Goal: Information Seeking & Learning: Check status

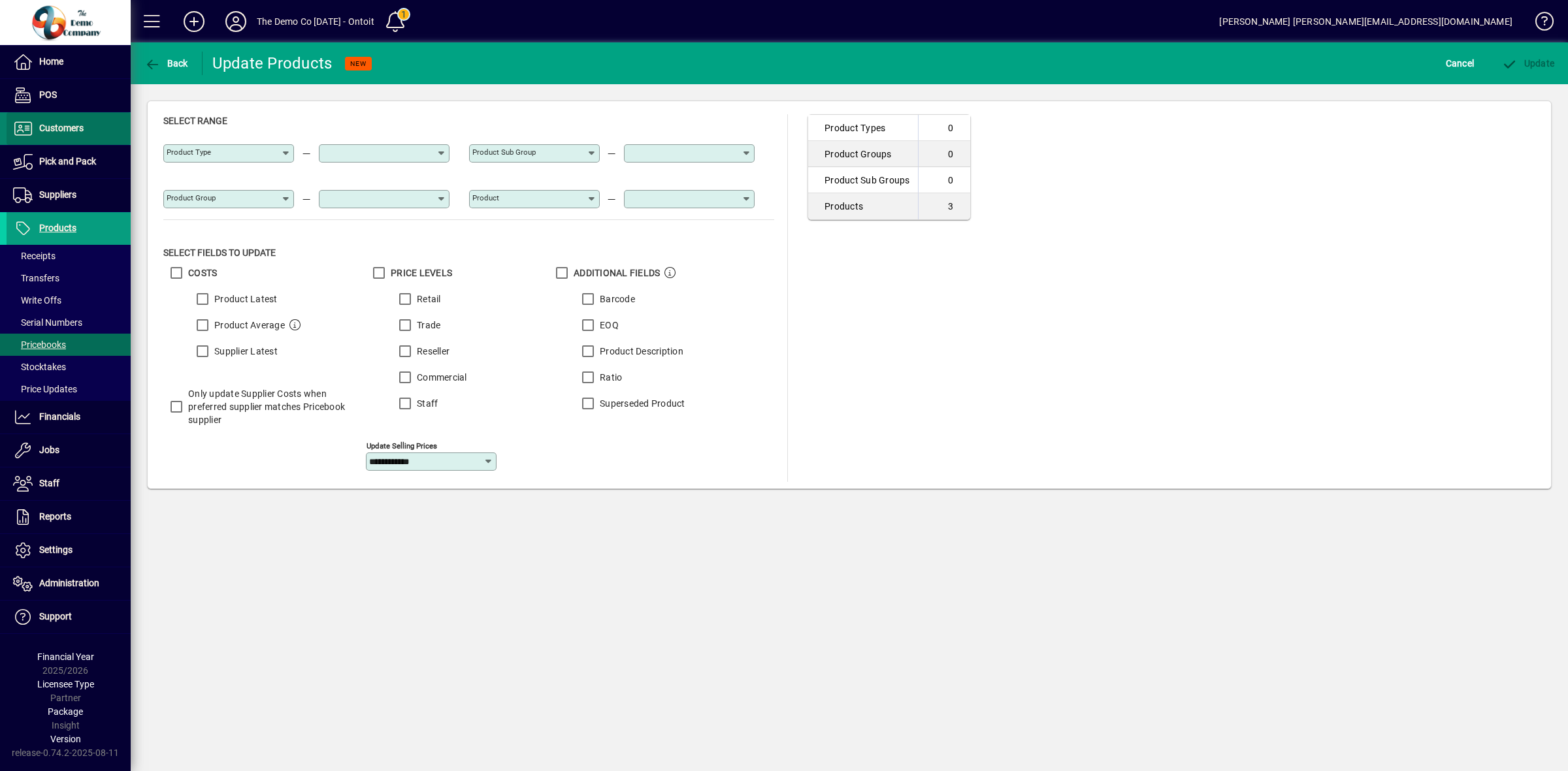
click at [67, 126] on span "Customers" at bounding box center [61, 127] width 45 height 11
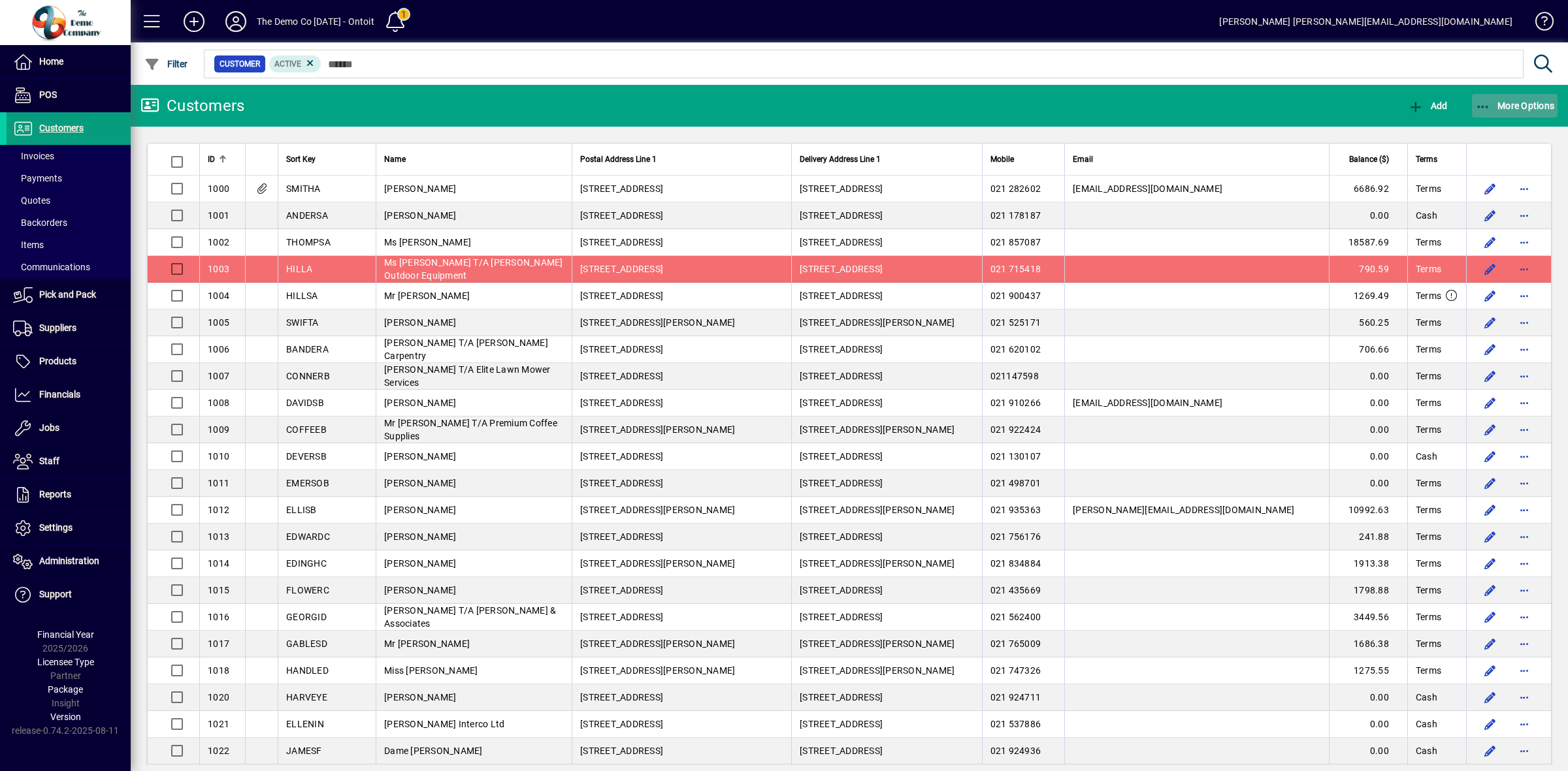
click at [1536, 102] on span "More Options" at bounding box center [1515, 105] width 80 height 11
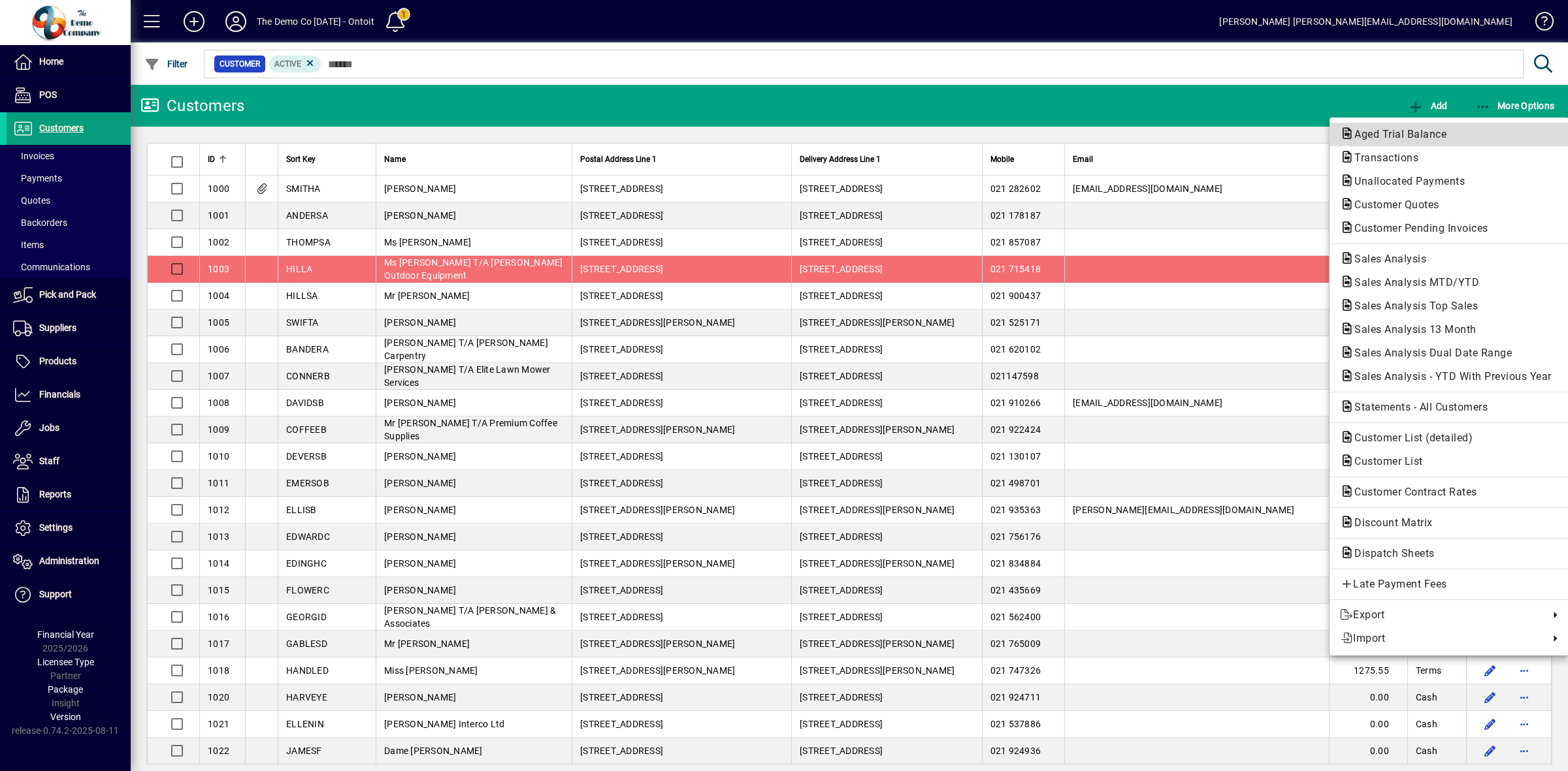
click at [1402, 138] on span "Aged Trial Balance" at bounding box center [1397, 134] width 113 height 13
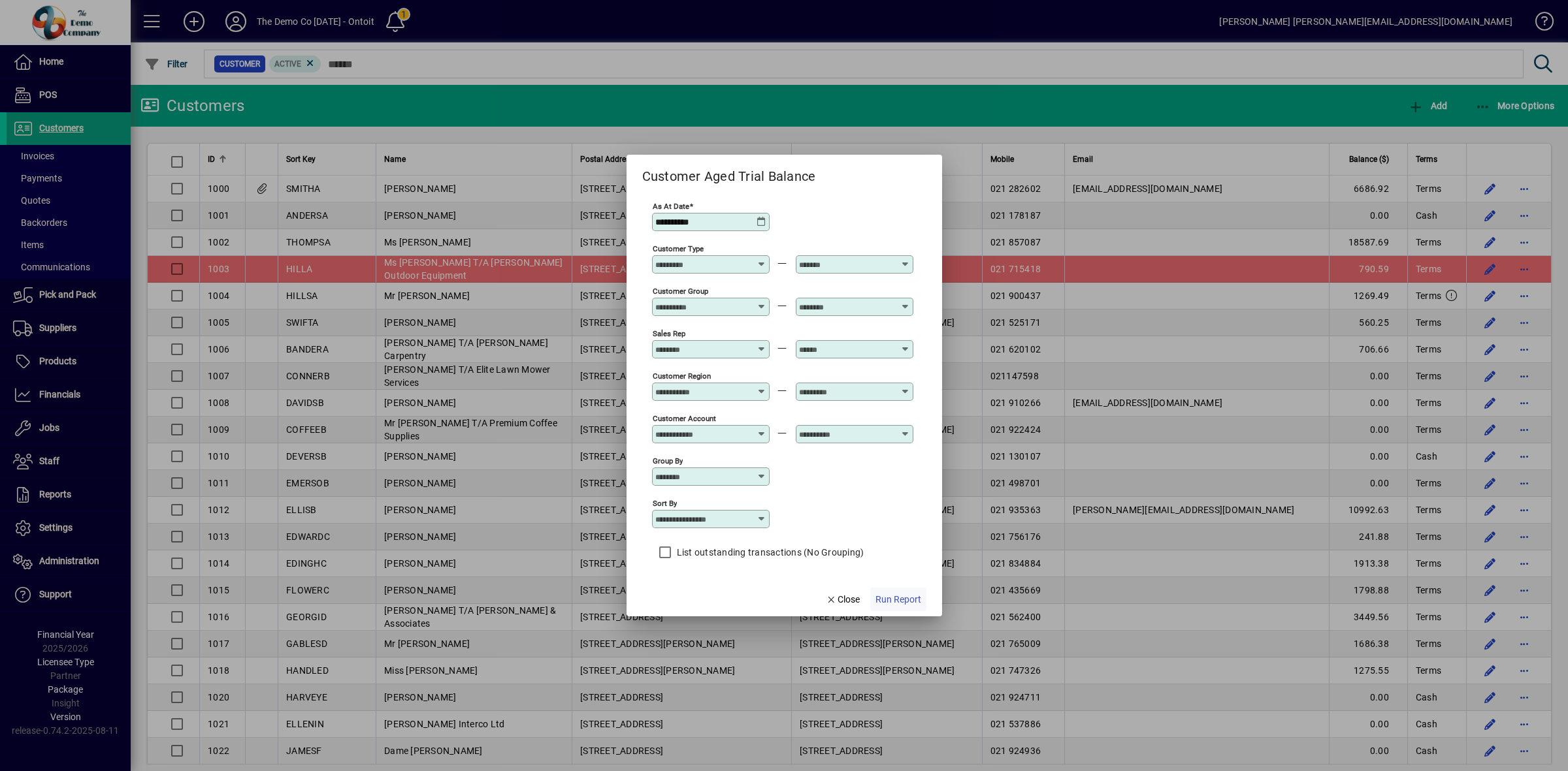
click at [891, 598] on span "Run Report" at bounding box center [898, 600] width 46 height 14
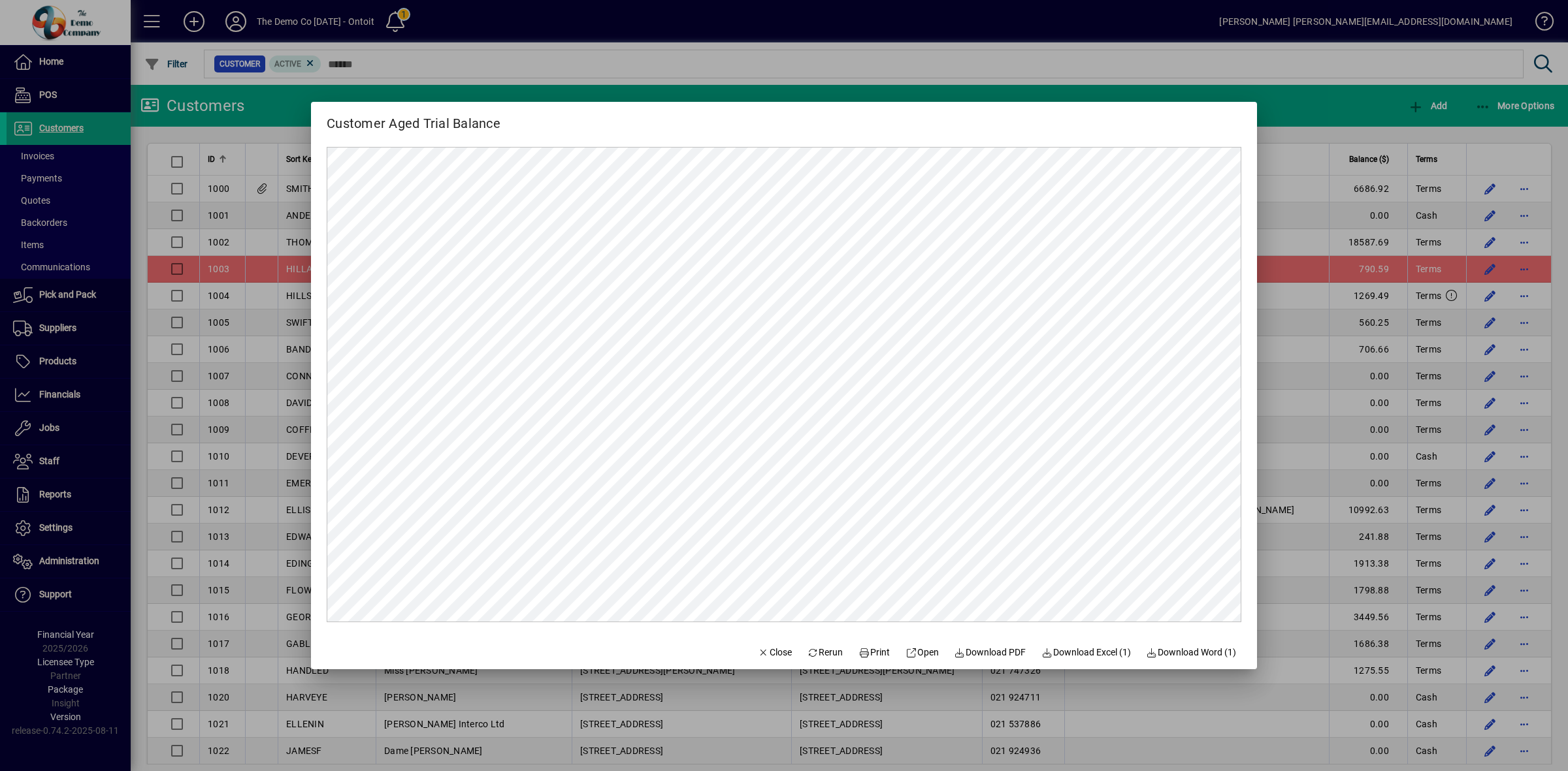
click at [818, 655] on span "Rerun" at bounding box center [825, 652] width 36 height 14
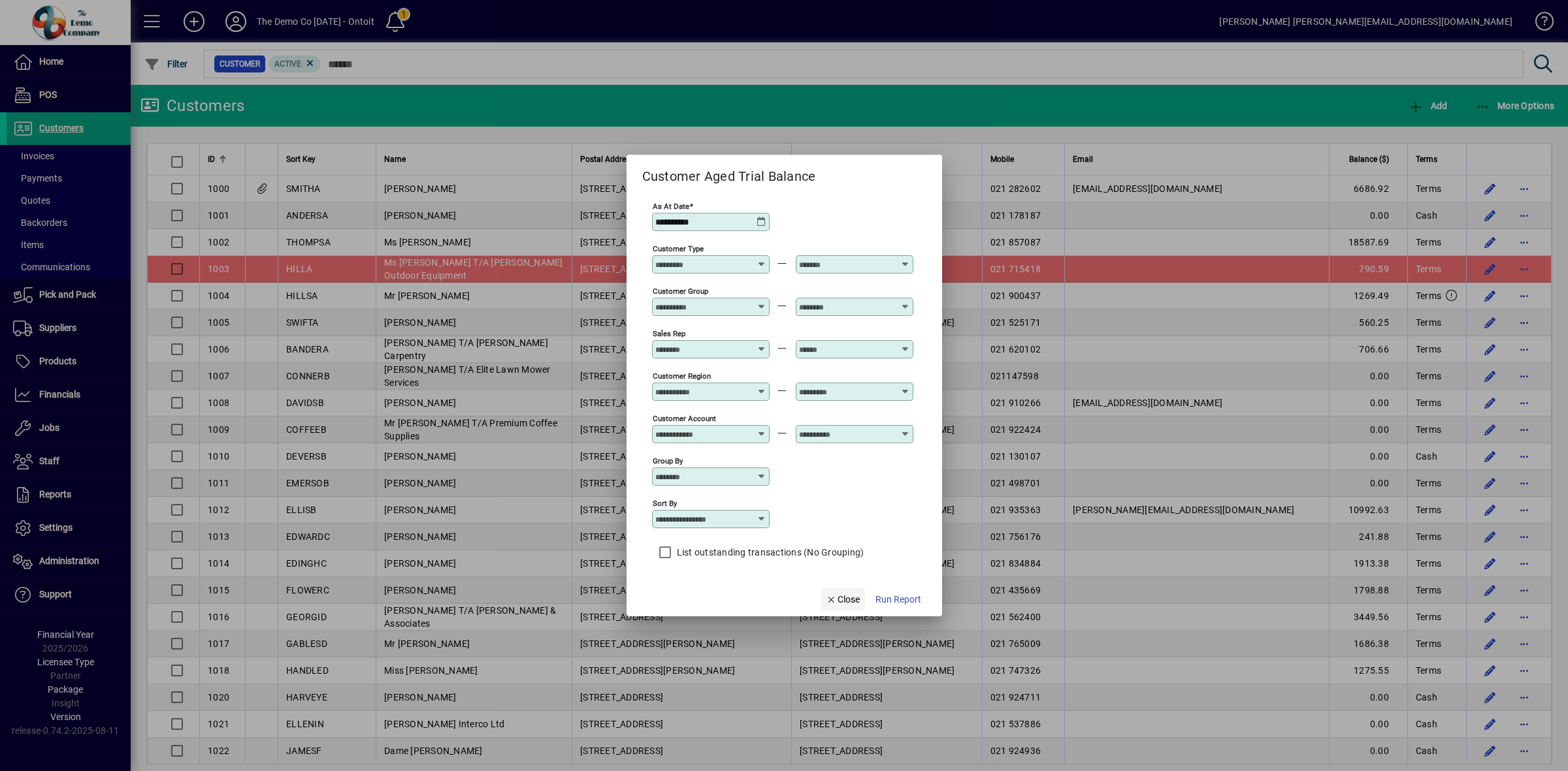
click at [851, 603] on span "Close" at bounding box center [842, 600] width 34 height 14
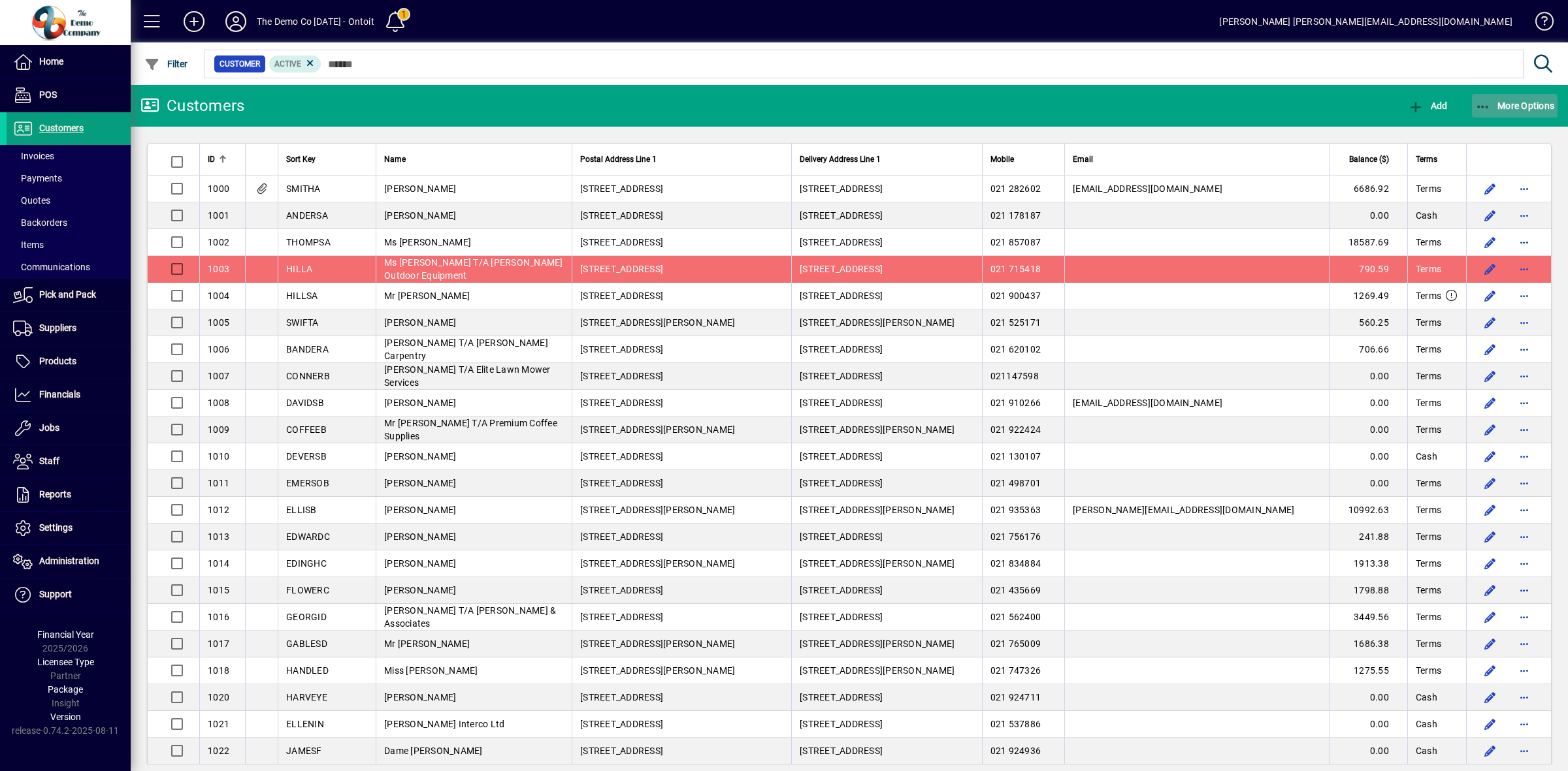
click at [1508, 113] on span "button" at bounding box center [1515, 106] width 87 height 31
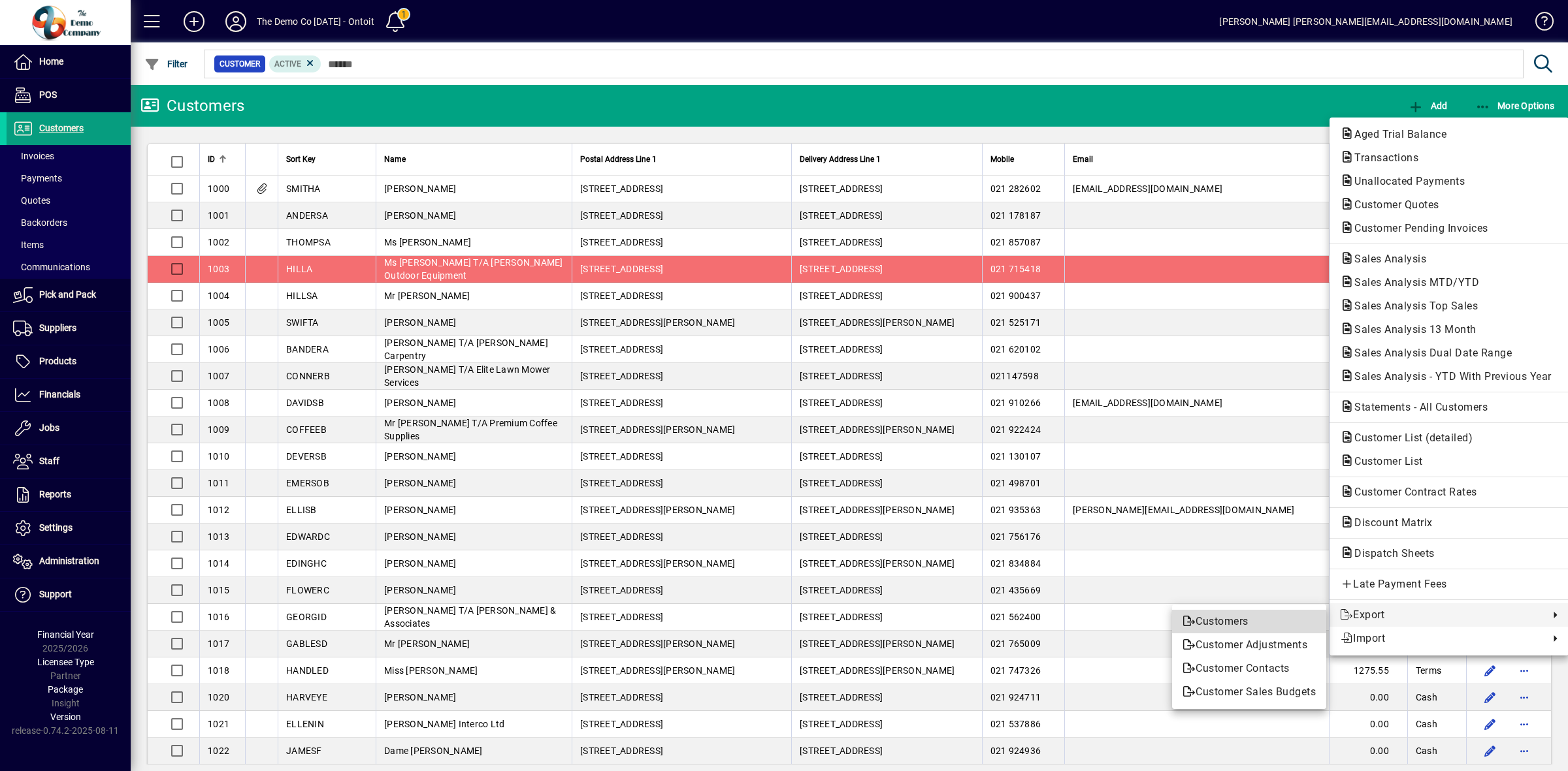
click at [1255, 624] on span "Customers" at bounding box center [1249, 621] width 133 height 16
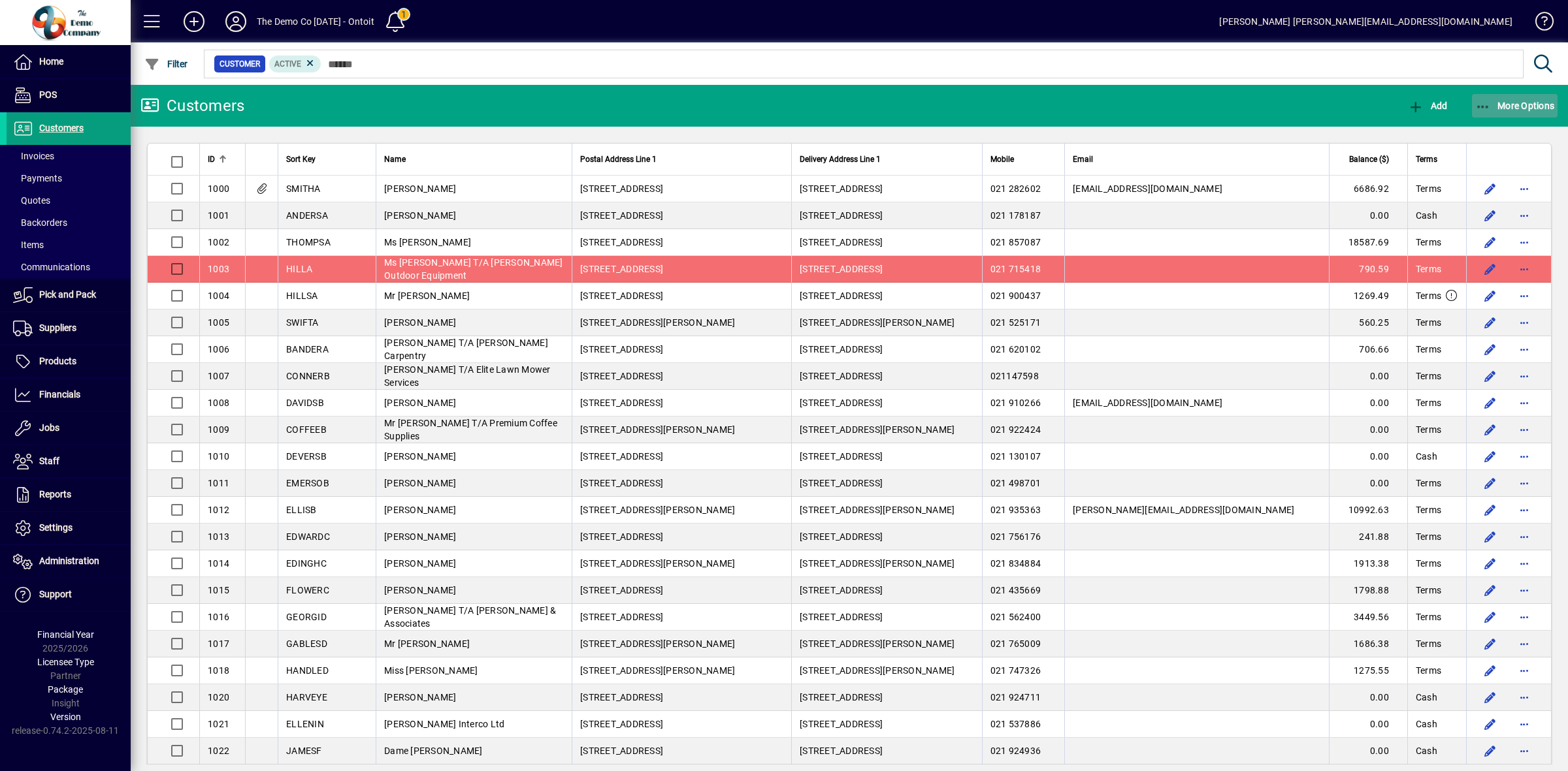
click at [1494, 102] on span "More Options" at bounding box center [1515, 105] width 80 height 11
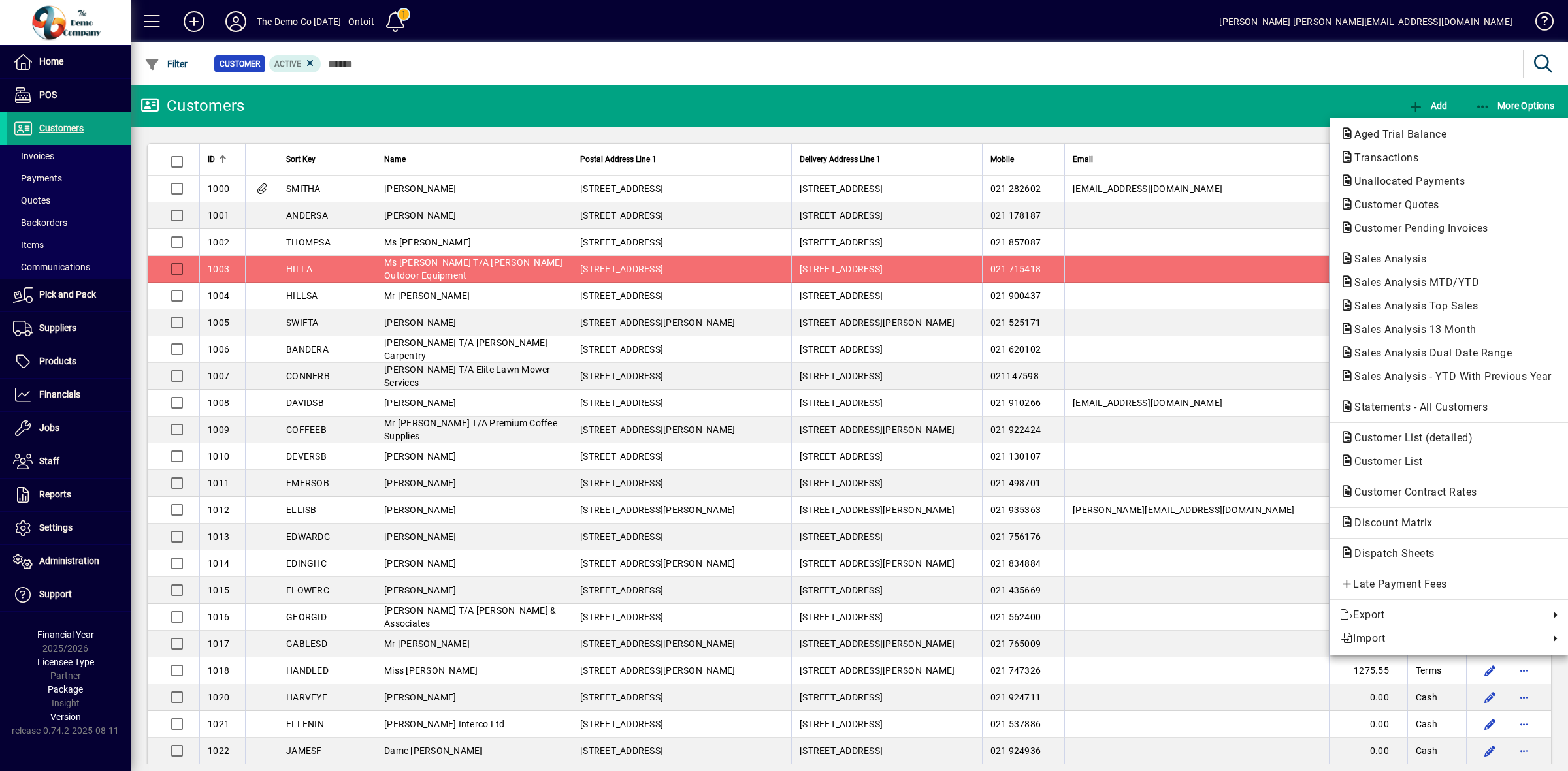
click at [1229, 64] on div at bounding box center [784, 385] width 1568 height 771
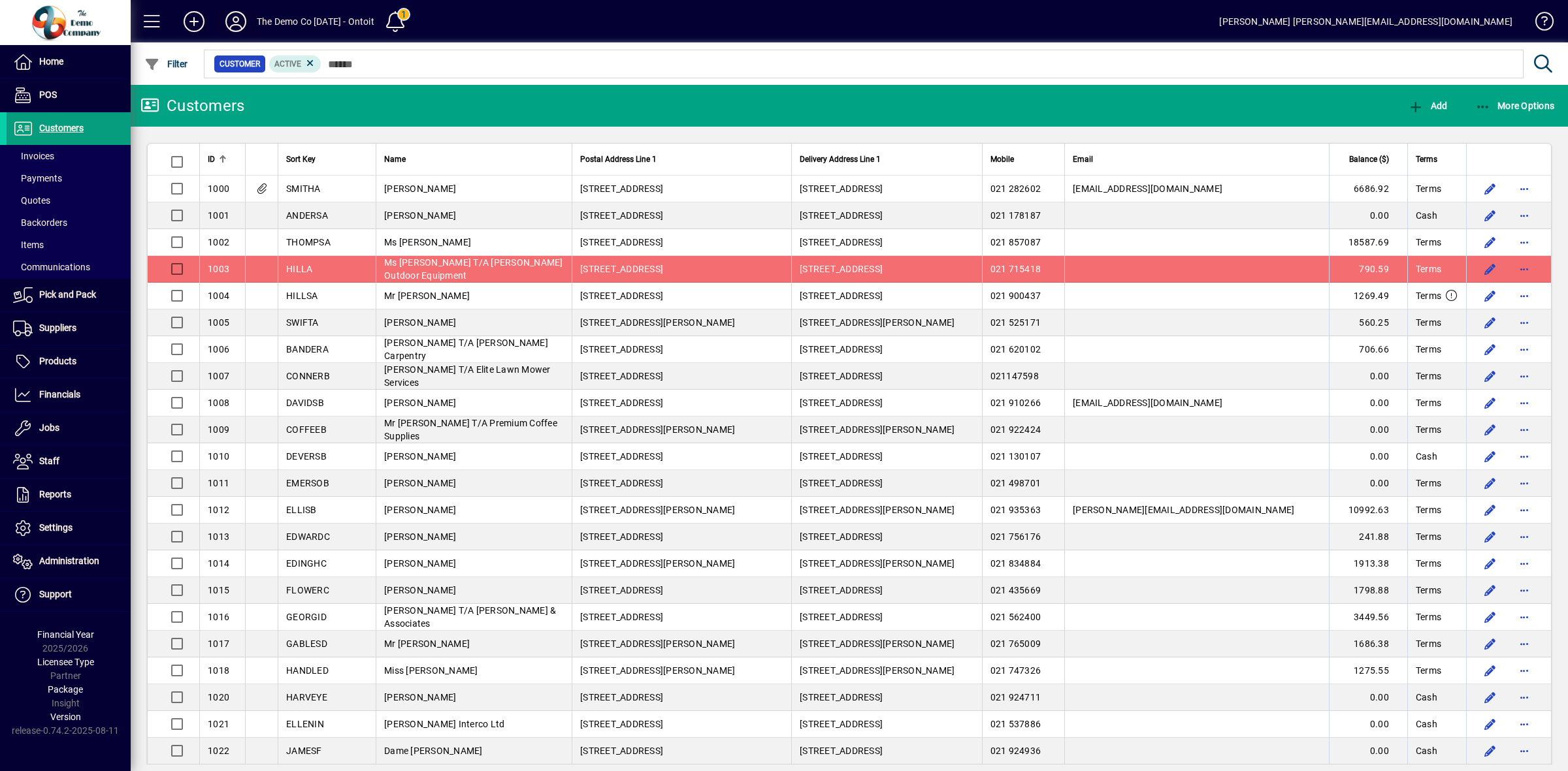
click at [230, 27] on icon at bounding box center [235, 20] width 26 height 20
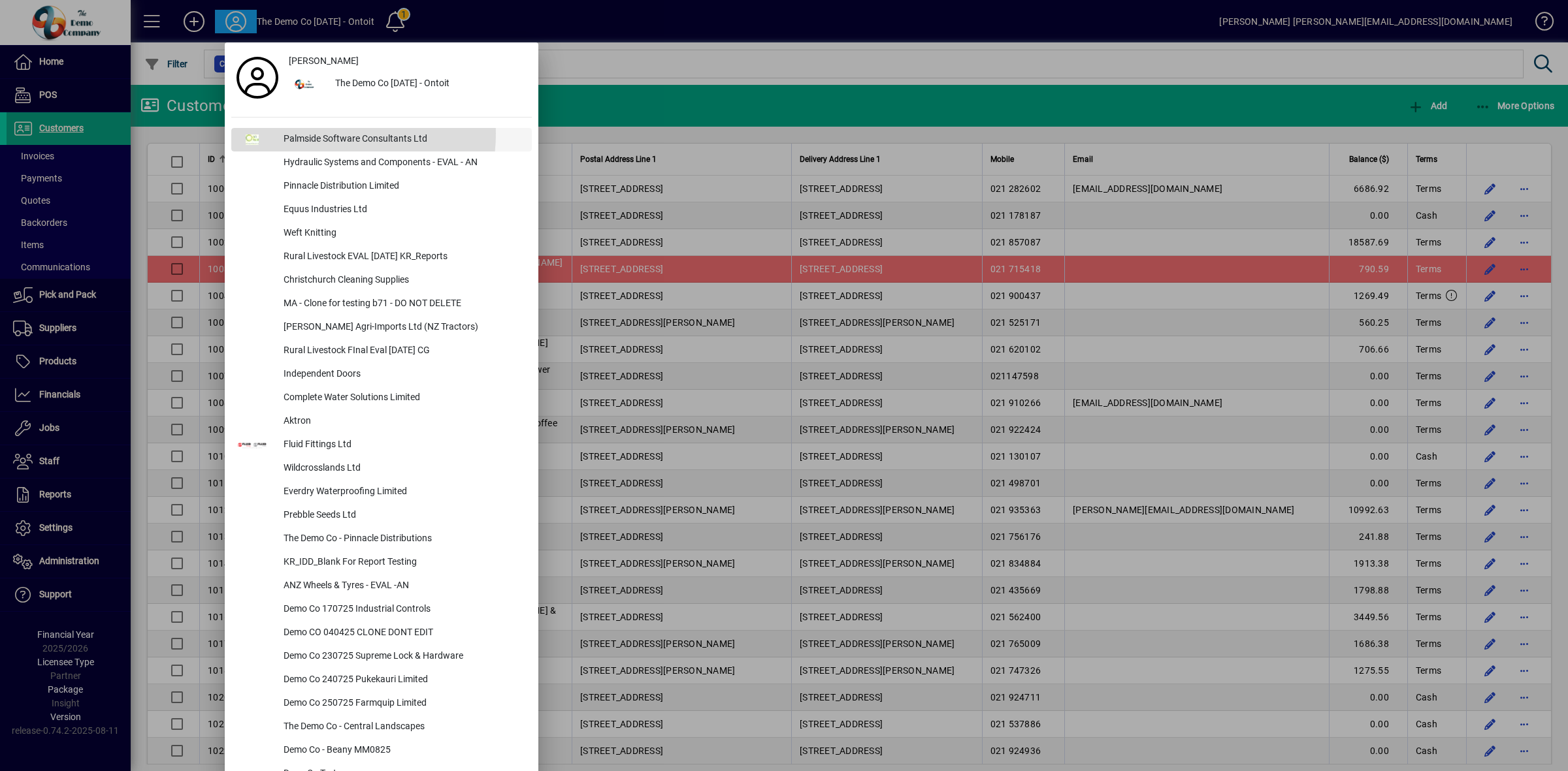
click at [319, 134] on div "Palmside Software Consultants Ltd" at bounding box center [403, 140] width 259 height 23
